Goal: Navigation & Orientation: Find specific page/section

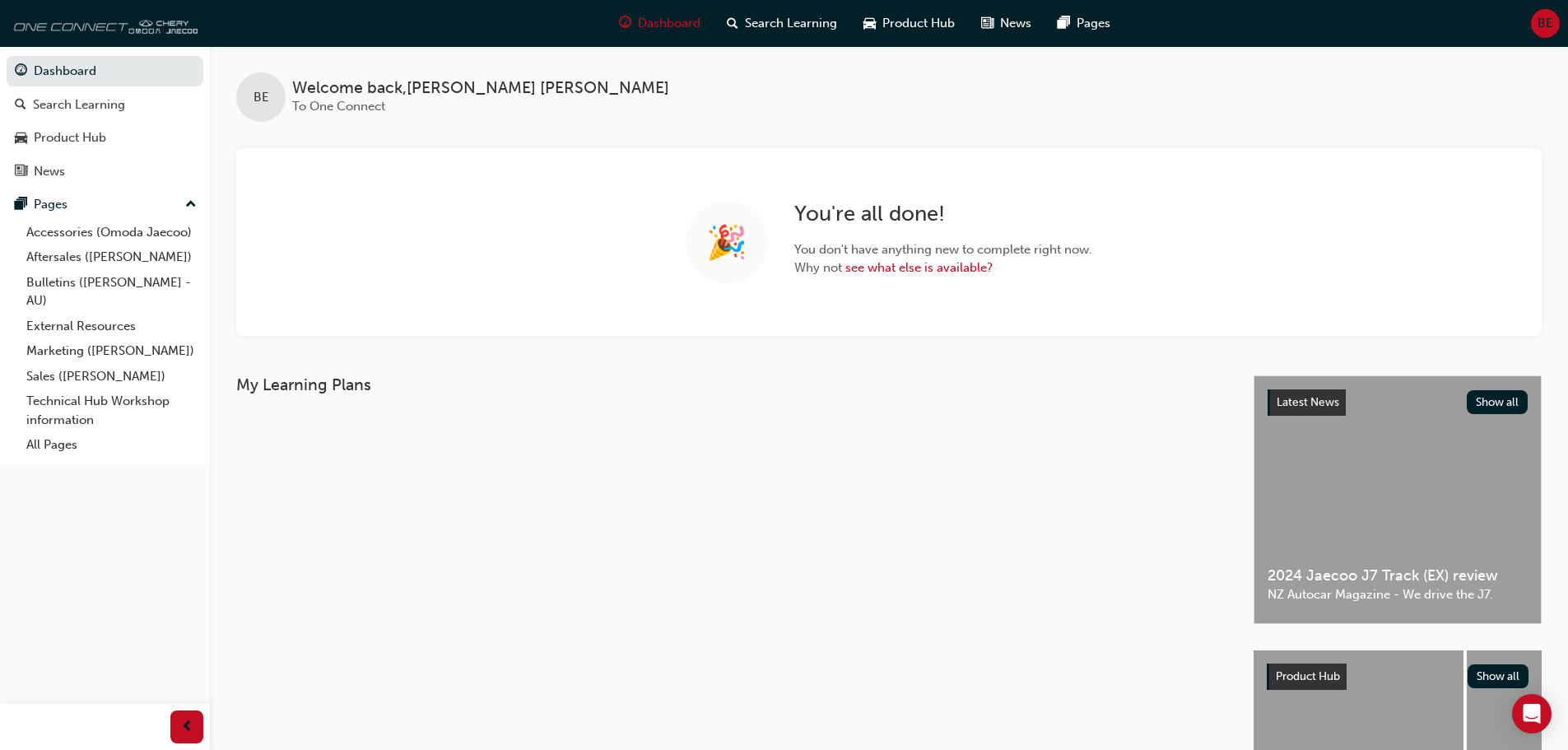
click at [112, 23] on img at bounding box center [102, 23] width 189 height 33
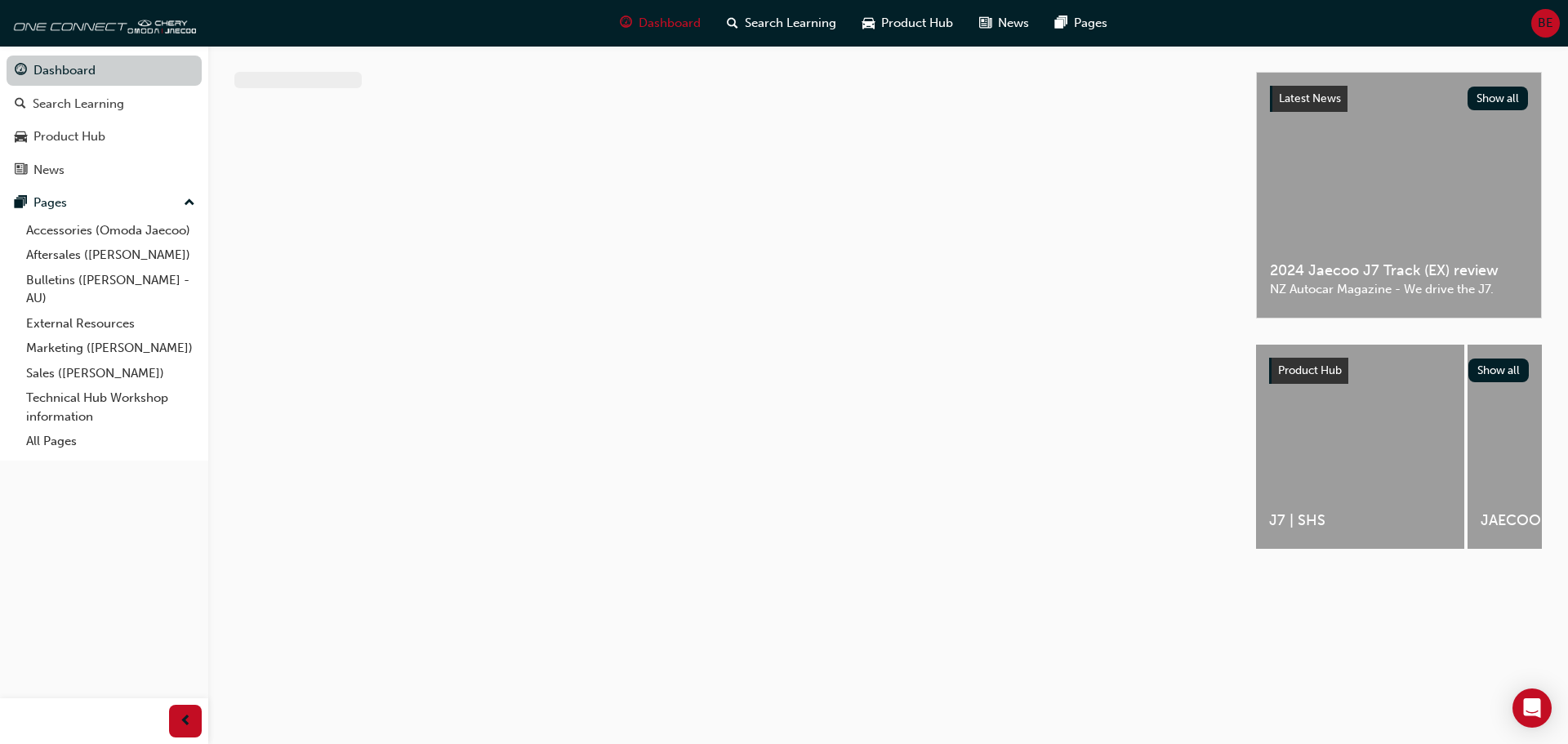
click at [45, 63] on link "Dashboard" at bounding box center [104, 70] width 196 height 30
click at [98, 30] on img at bounding box center [101, 23] width 188 height 33
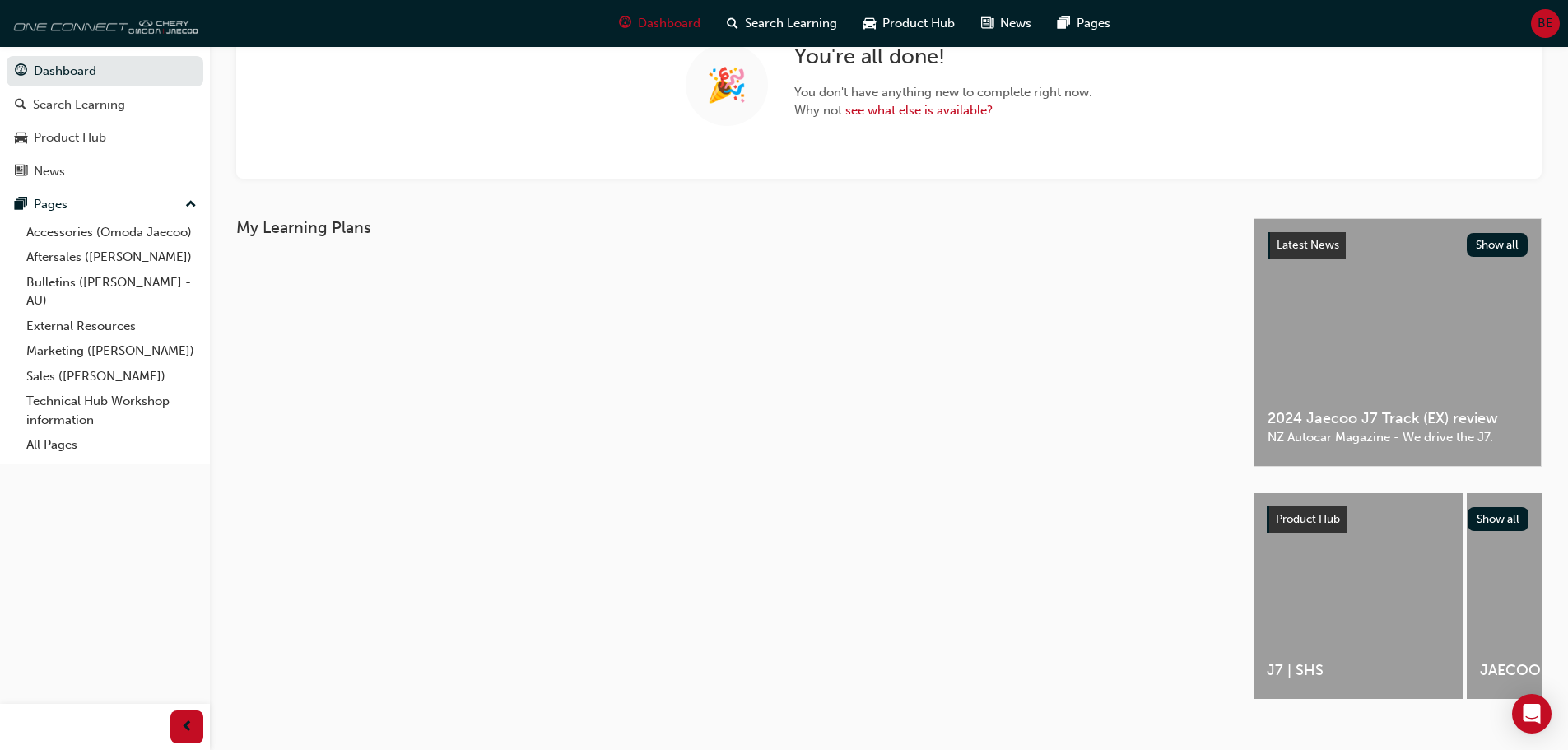
scroll to position [165, 0]
